Goal: Find specific page/section: Find specific page/section

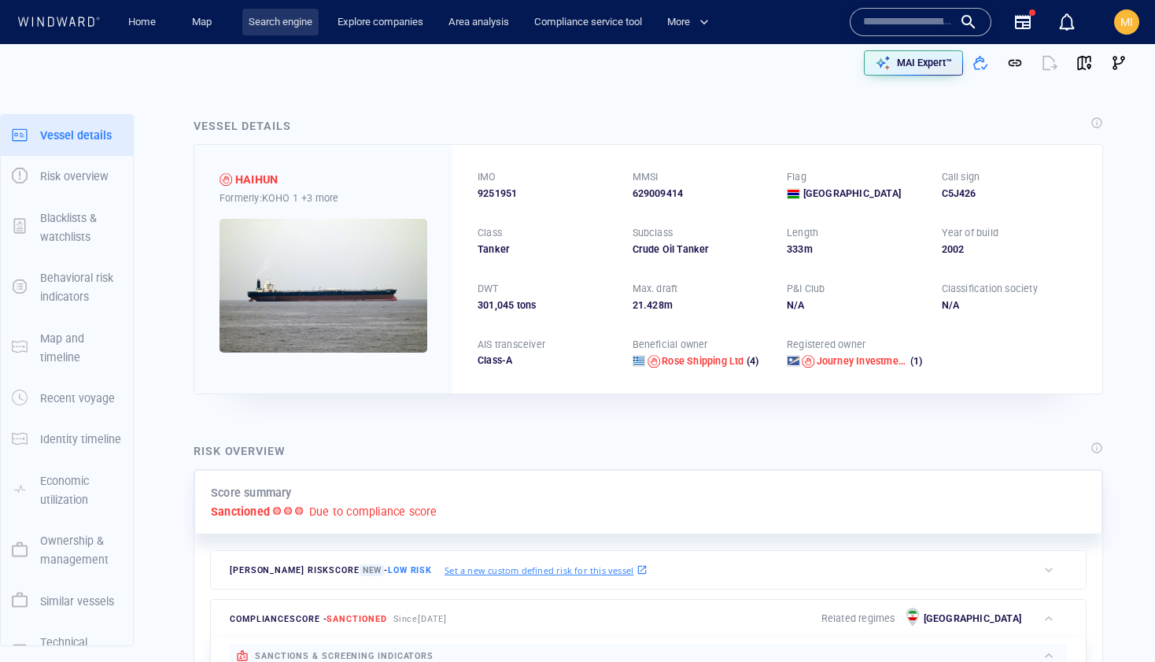
click at [261, 22] on link "Search engine" at bounding box center [280, 23] width 76 height 28
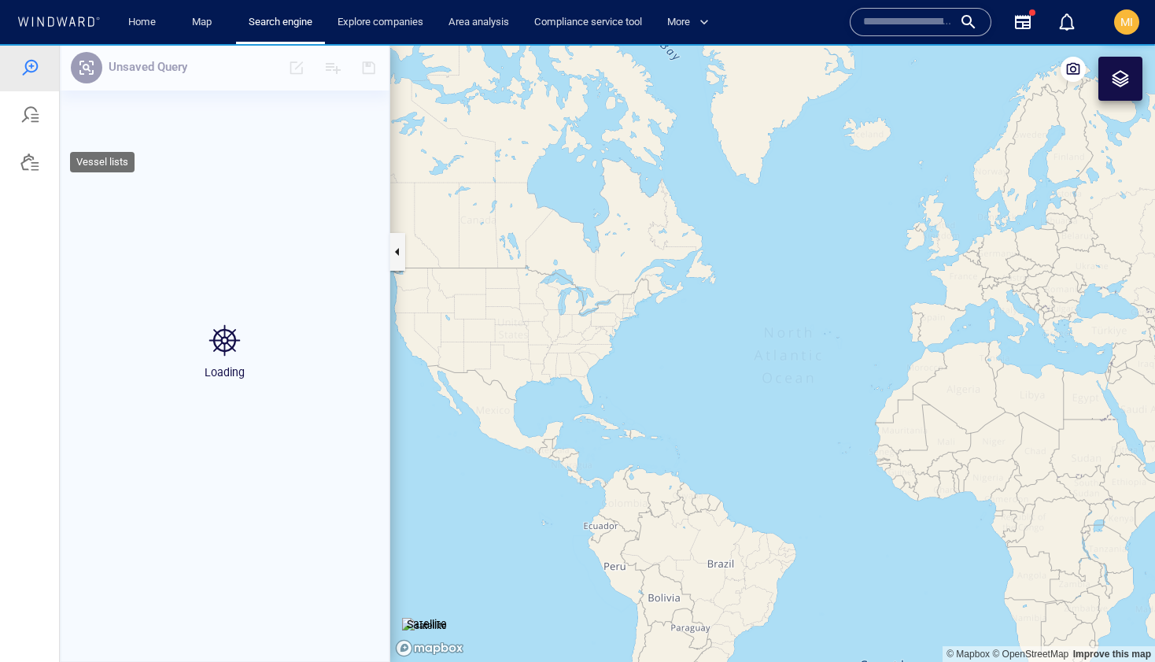
click at [30, 163] on div at bounding box center [29, 162] width 19 height 19
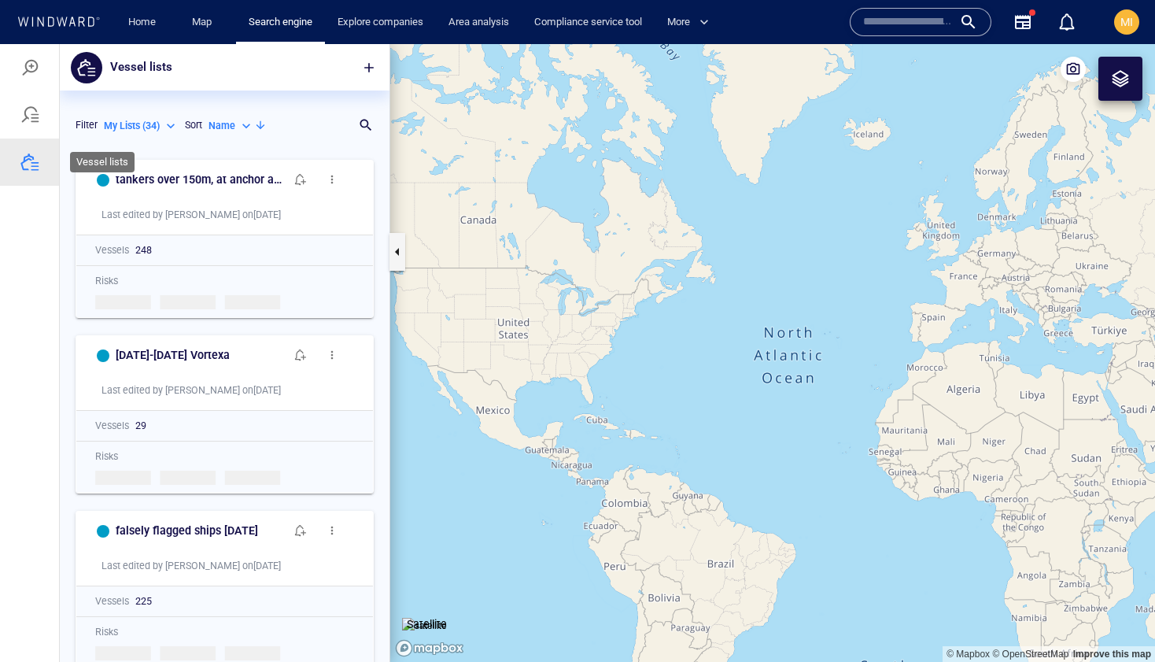
scroll to position [510, 330]
click at [325, 124] on div "Search for a list name" at bounding box center [218, 125] width 265 height 23
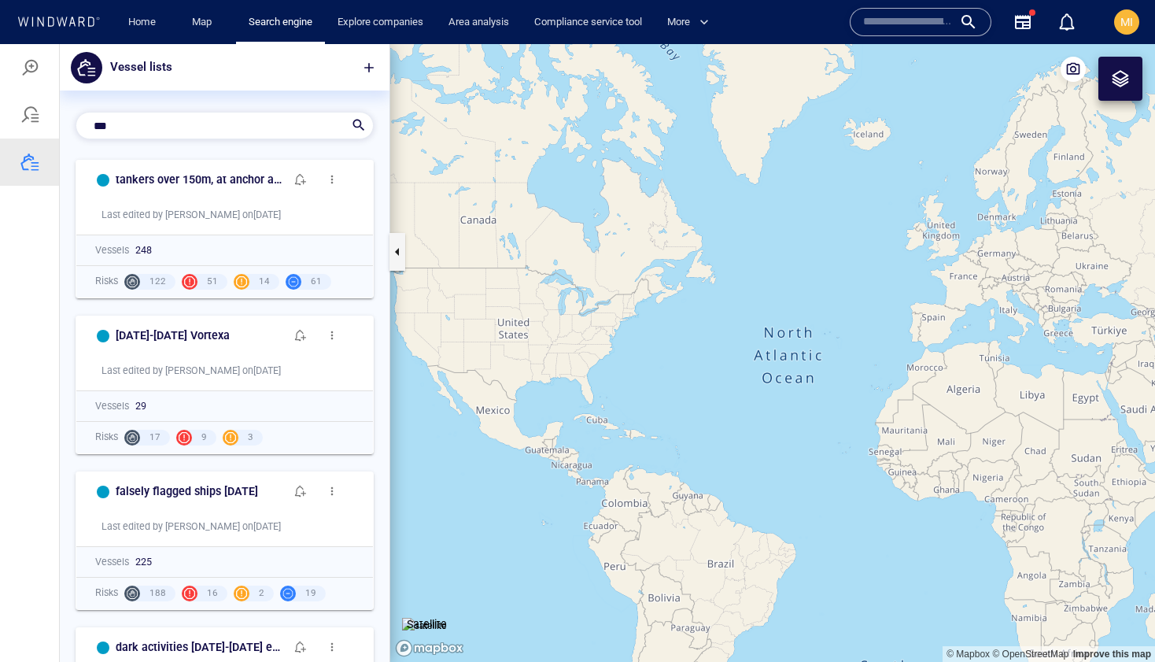
scroll to position [1, 1]
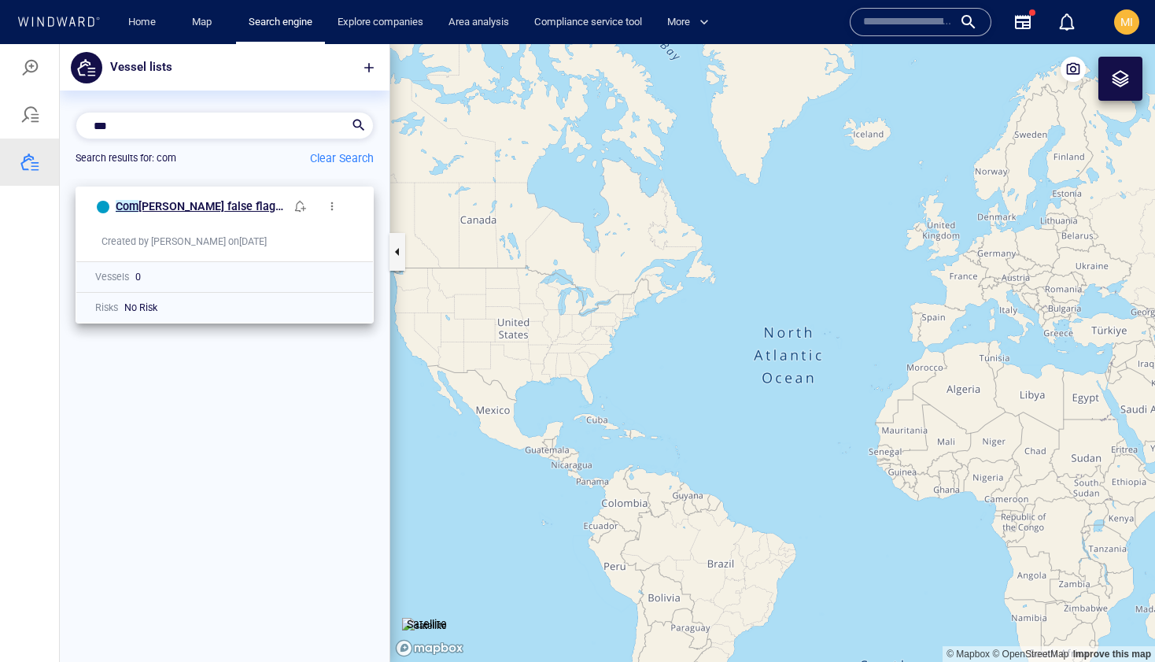
type input "***"
click at [225, 205] on span "oros false flag sept 14 2025" at bounding box center [225, 206] width 174 height 13
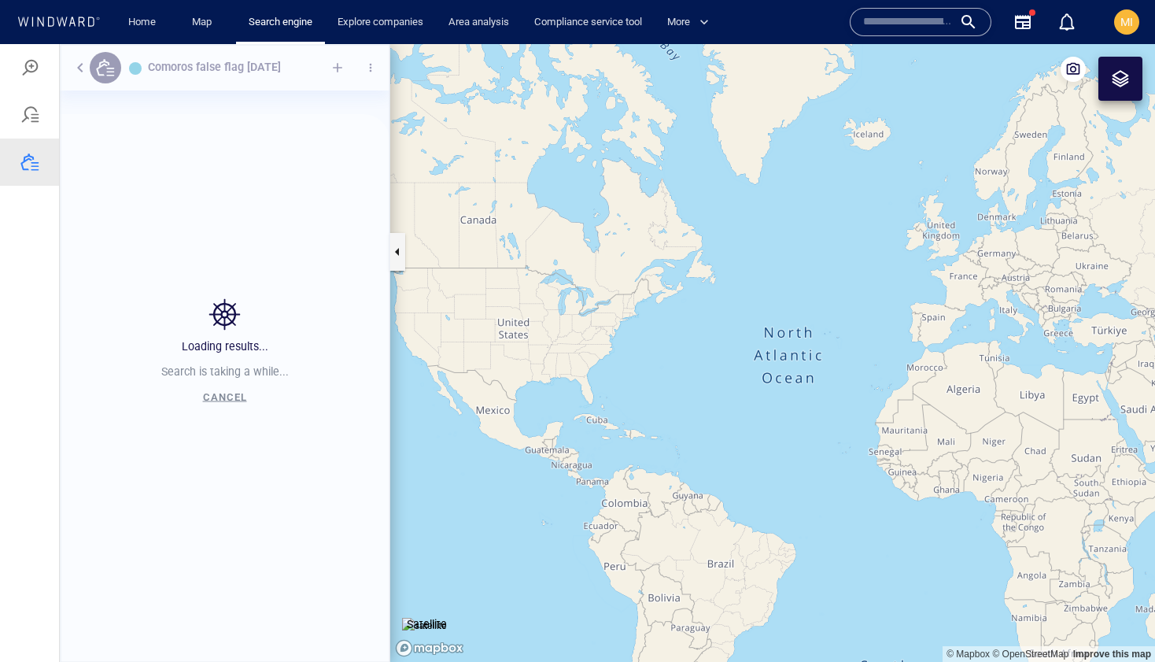
scroll to position [510, 330]
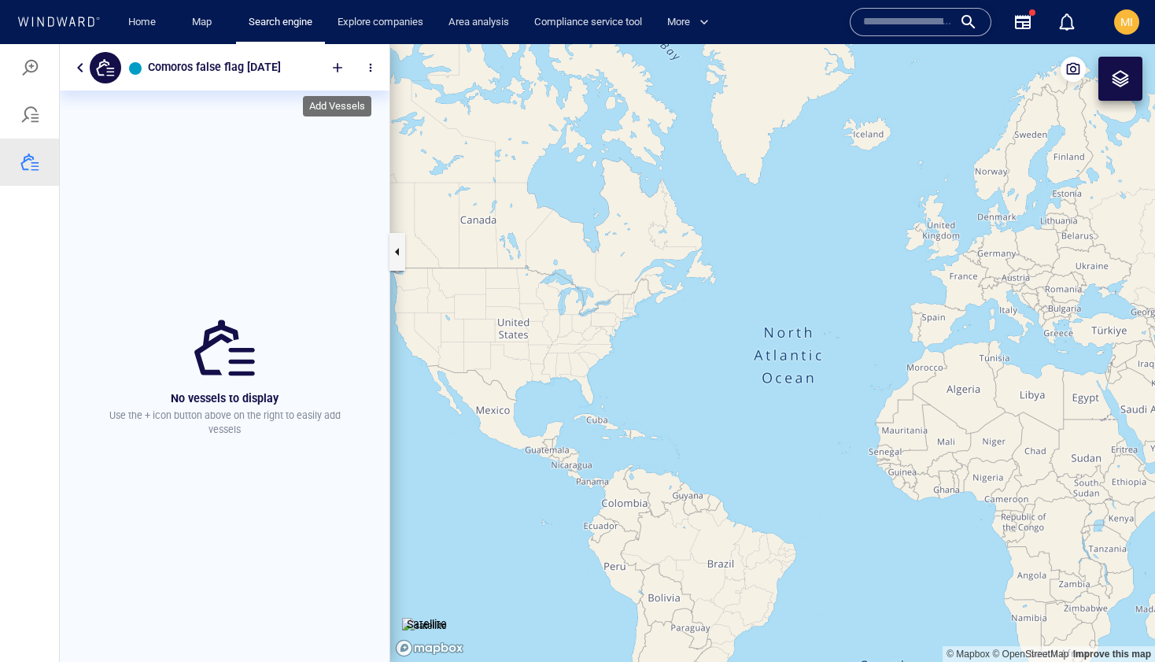
click at [334, 65] on div at bounding box center [337, 67] width 35 height 35
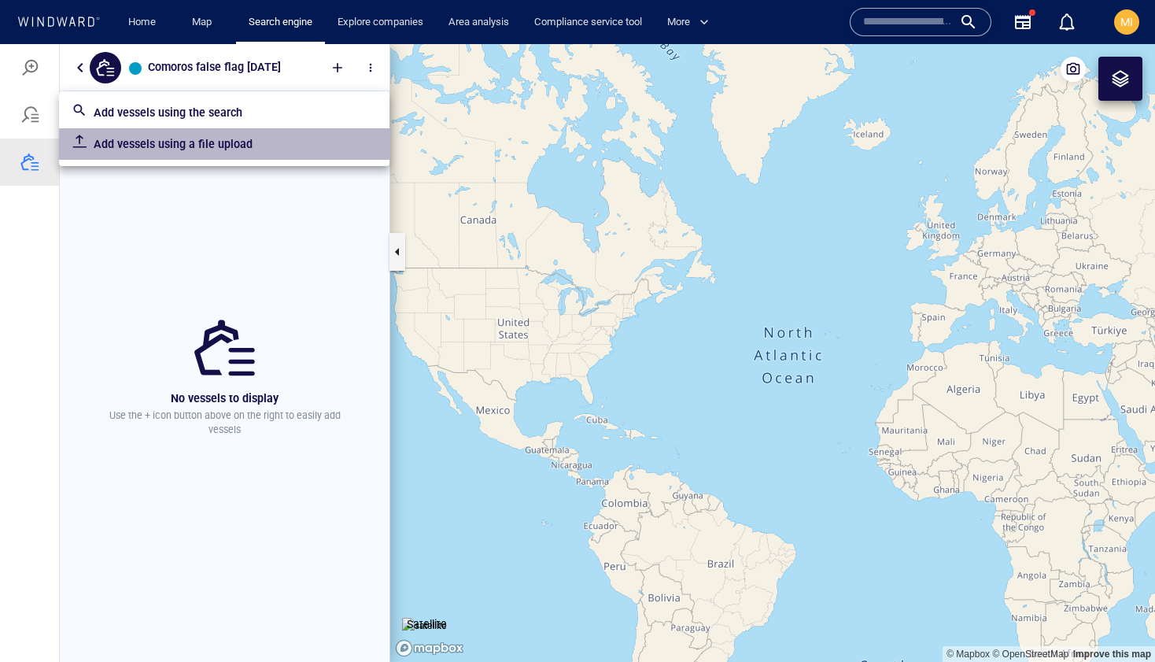
click at [274, 143] on p "Add vessels using a file upload" at bounding box center [235, 144] width 283 height 19
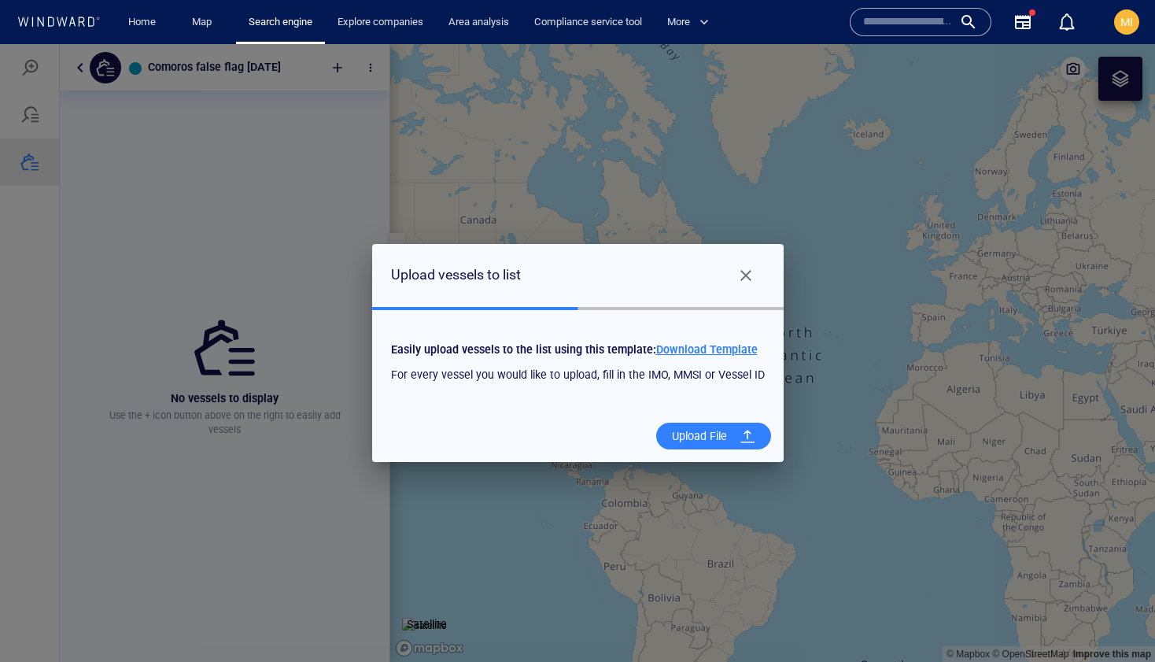
click at [678, 443] on div "Upload File" at bounding box center [700, 436] width 68 height 32
click at [0, 44] on input "Upload File" at bounding box center [0, 44] width 0 height 0
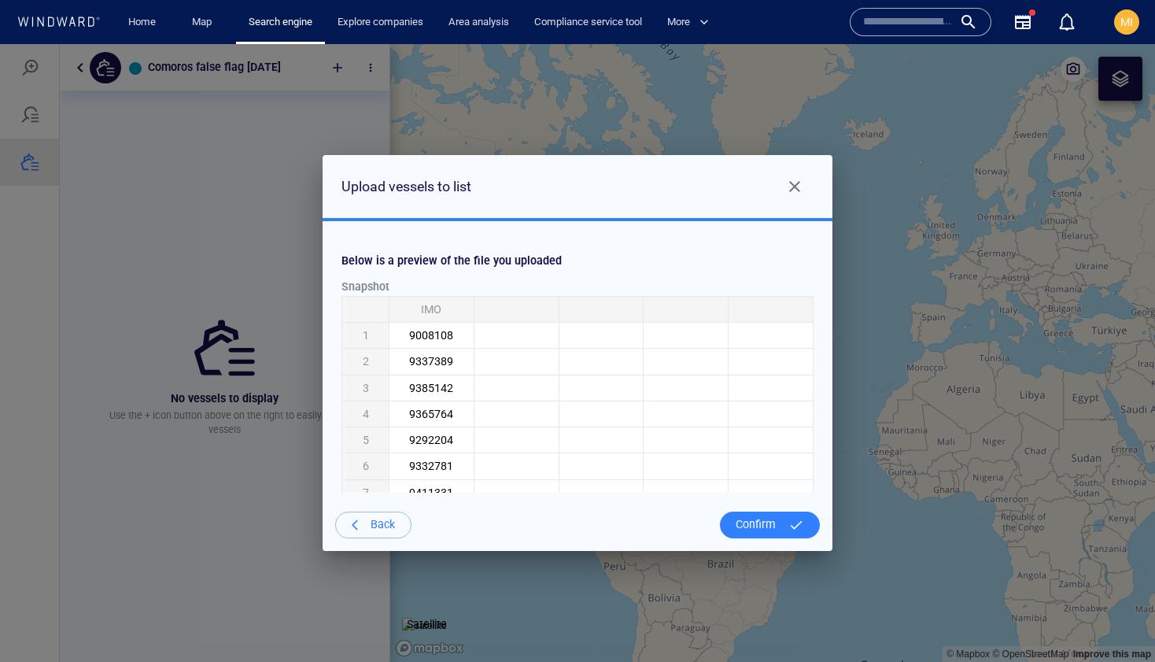
click at [751, 526] on div "Confirm" at bounding box center [755, 524] width 53 height 32
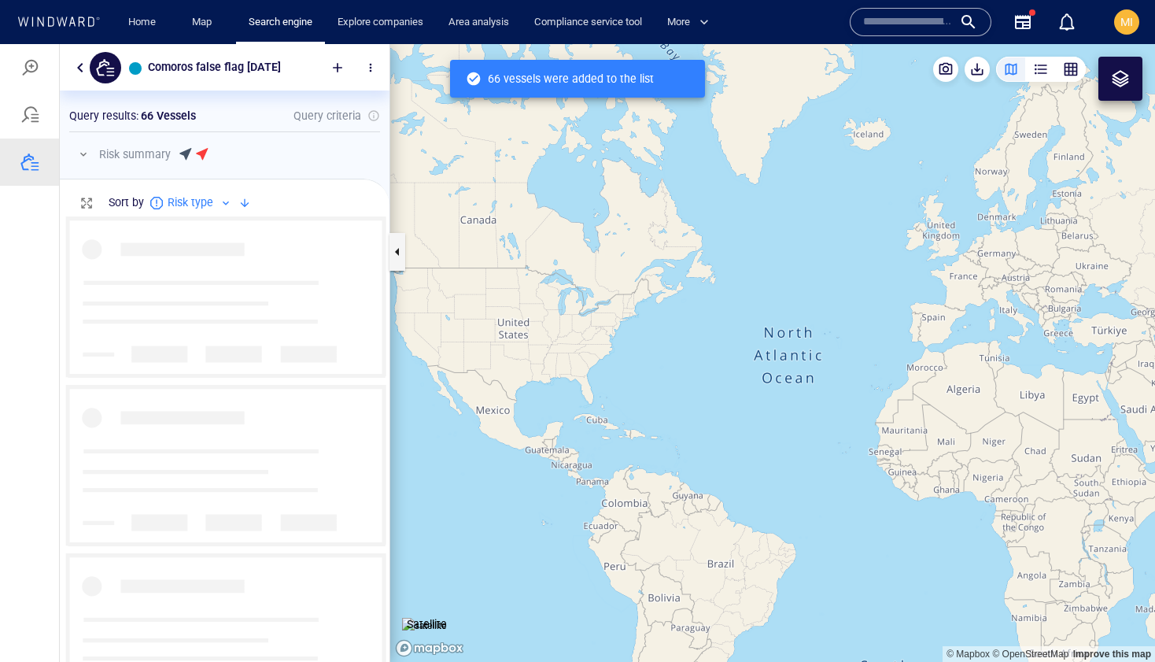
scroll to position [445, 330]
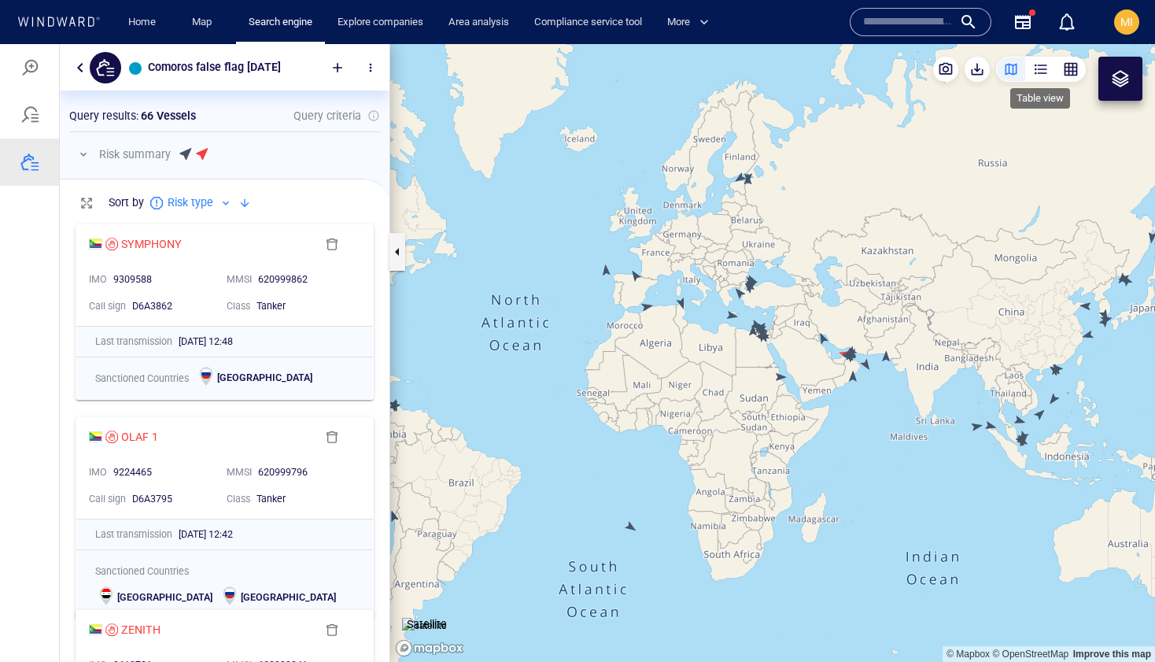
click at [1035, 69] on div "button" at bounding box center [1041, 69] width 16 height 16
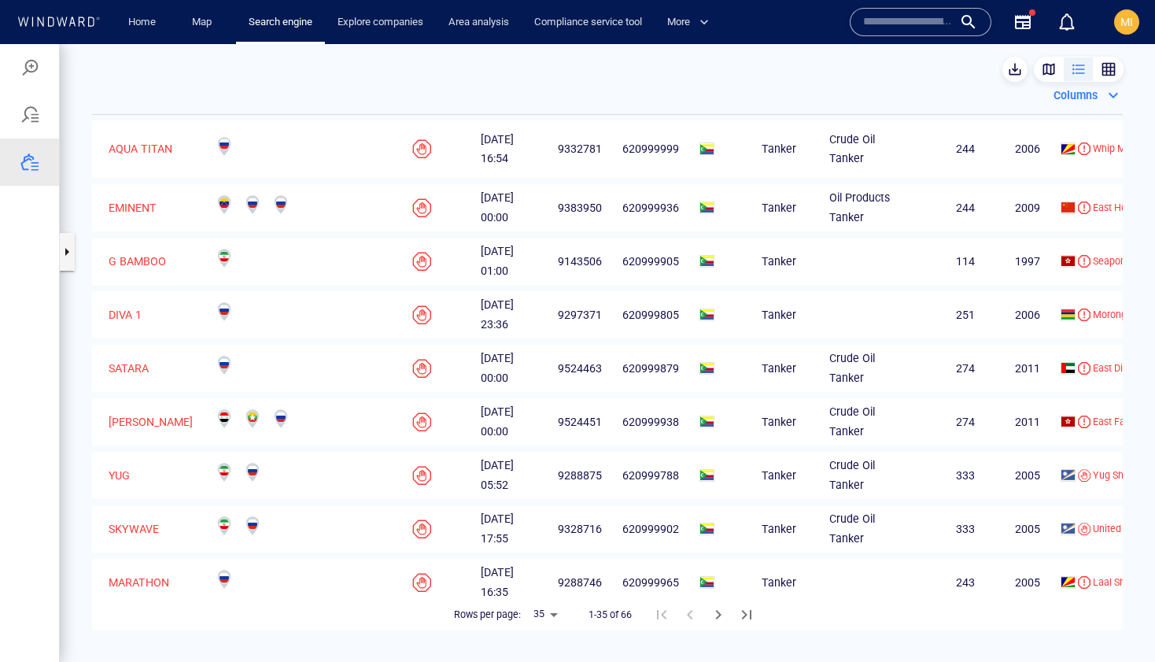
scroll to position [1492, 0]
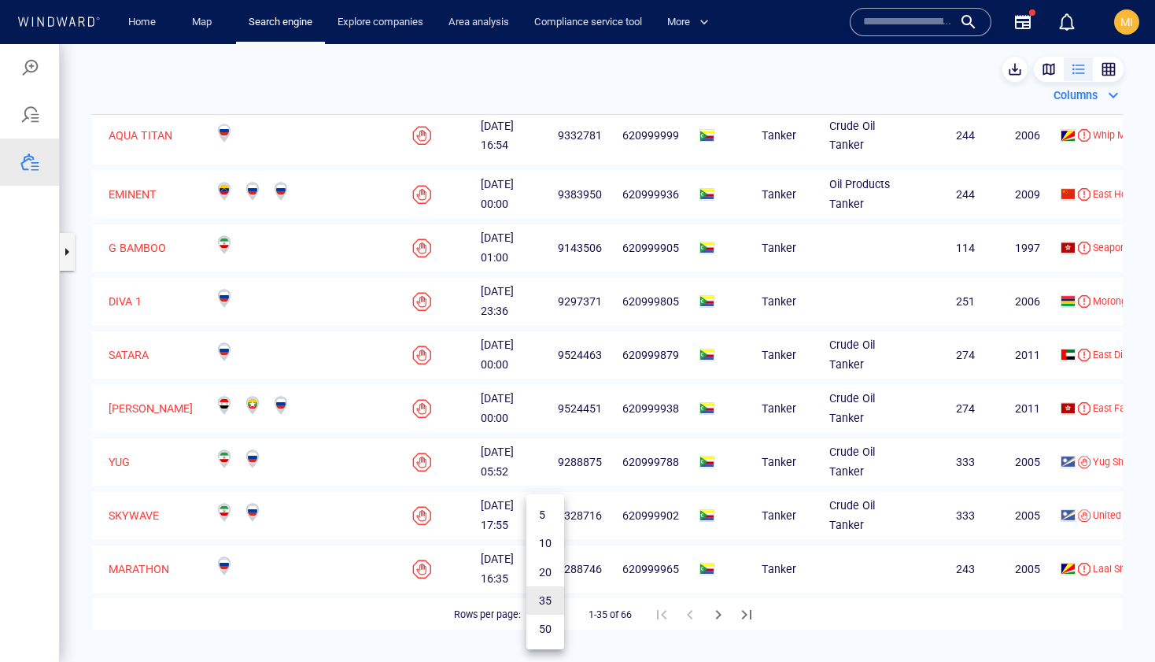
click at [538, 618] on body "Comoros false flag sept 14 2025 Something went wrong An error occurred while se…" at bounding box center [577, 353] width 1155 height 618
click at [469, 584] on div at bounding box center [577, 353] width 1155 height 618
click at [721, 613] on icon "Next Page" at bounding box center [718, 614] width 19 height 19
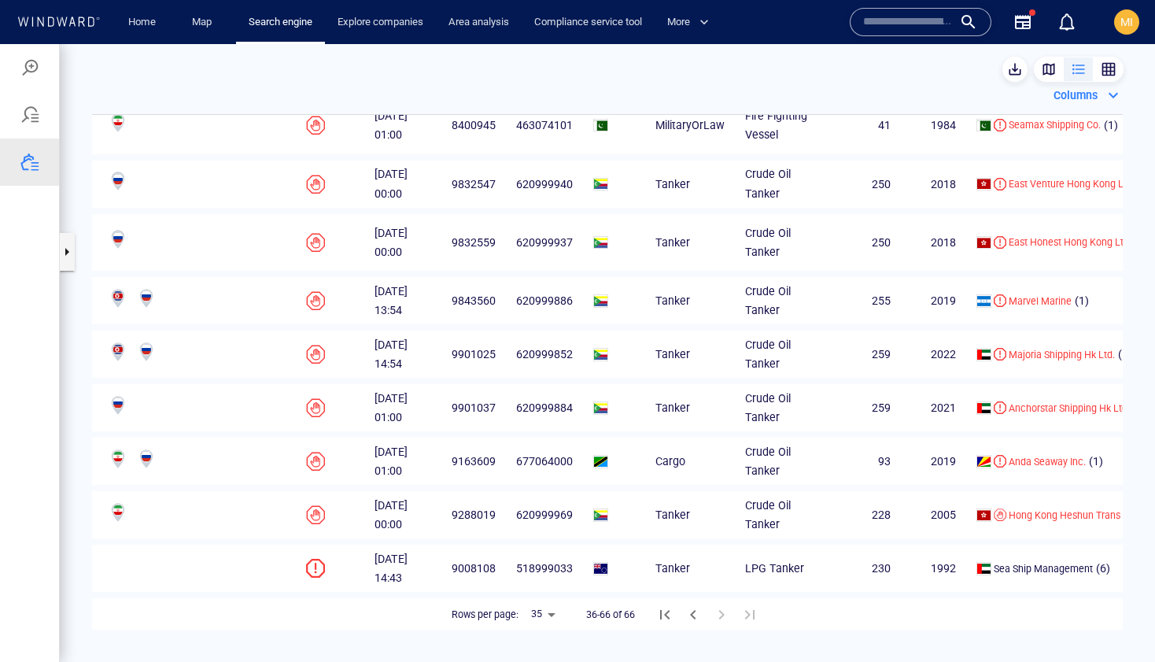
scroll to position [1307, 155]
click at [836, 544] on td "230" at bounding box center [856, 567] width 76 height 47
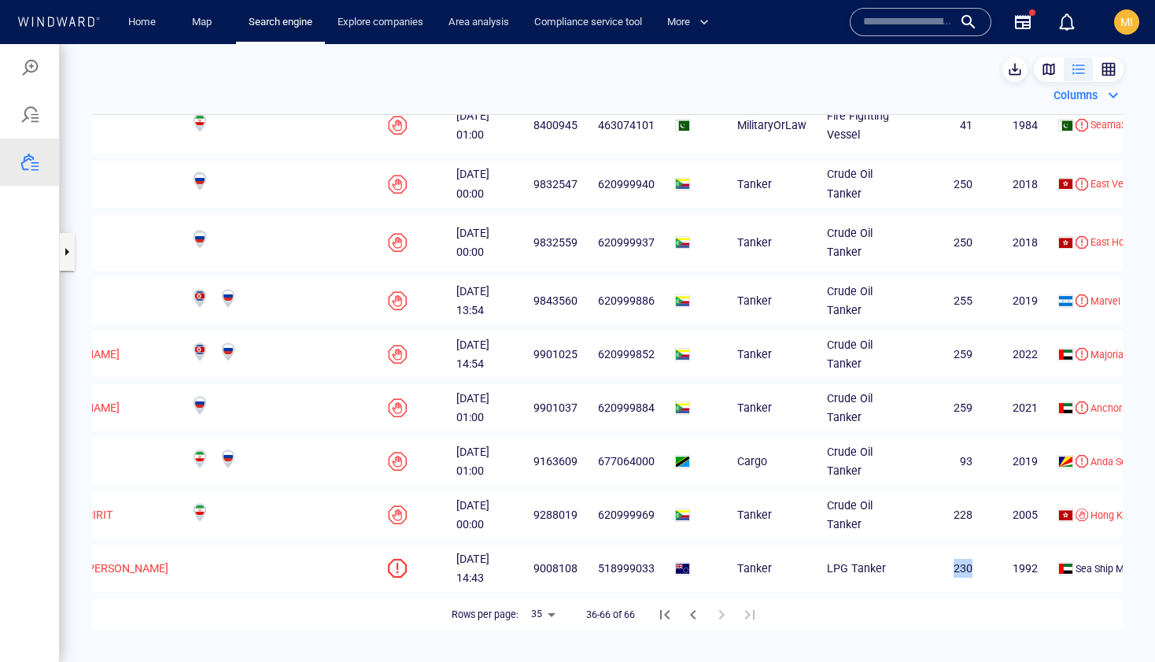
scroll to position [1307, 0]
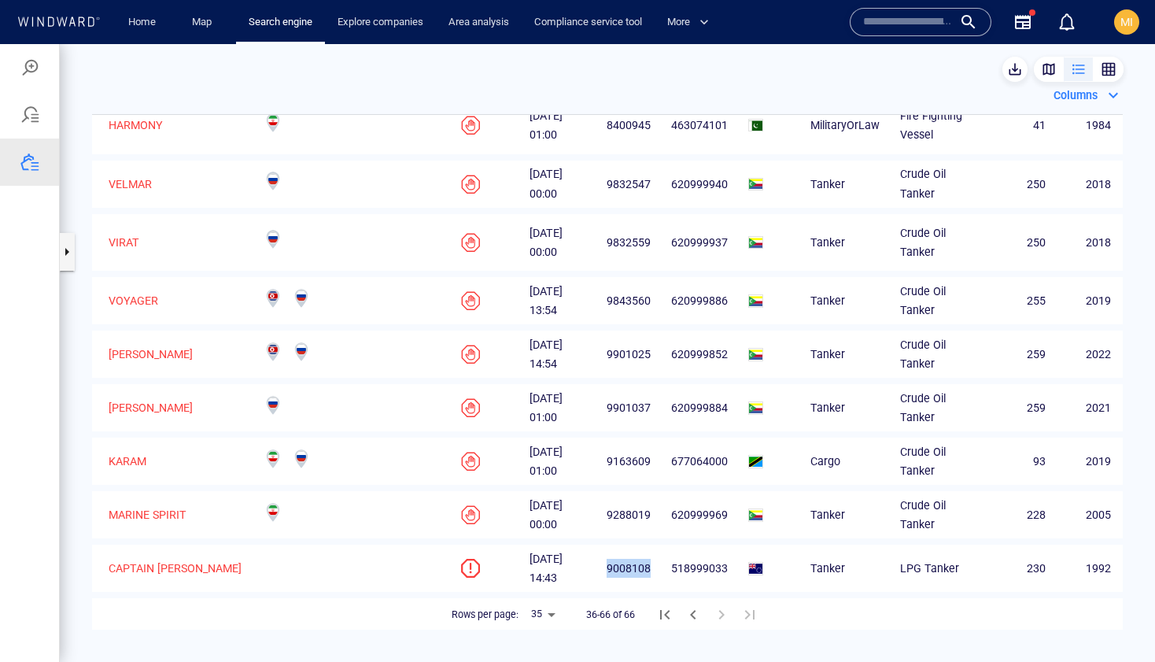
drag, startPoint x: 631, startPoint y: 555, endPoint x: 585, endPoint y: 548, distance: 46.8
click at [590, 549] on td "9008108" at bounding box center [622, 567] width 65 height 47
copy span "9008108"
